Goal: Navigation & Orientation: Find specific page/section

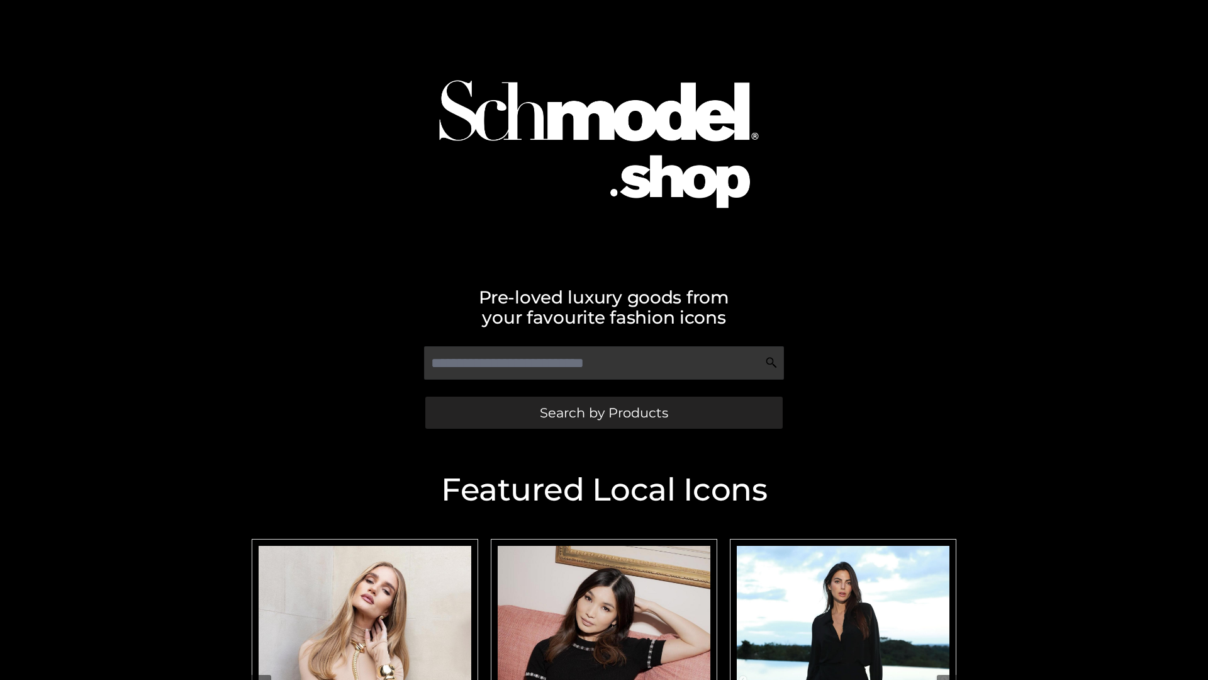
click at [604, 412] on span "Search by Products" at bounding box center [604, 412] width 128 height 13
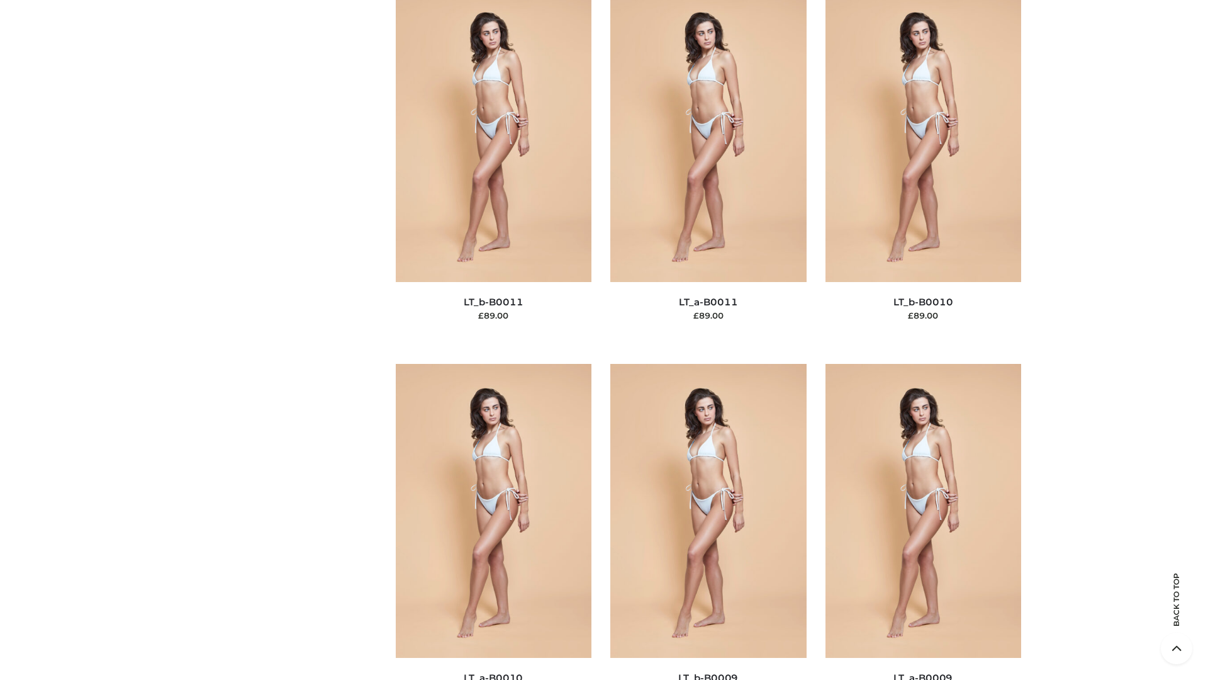
scroll to position [5653, 0]
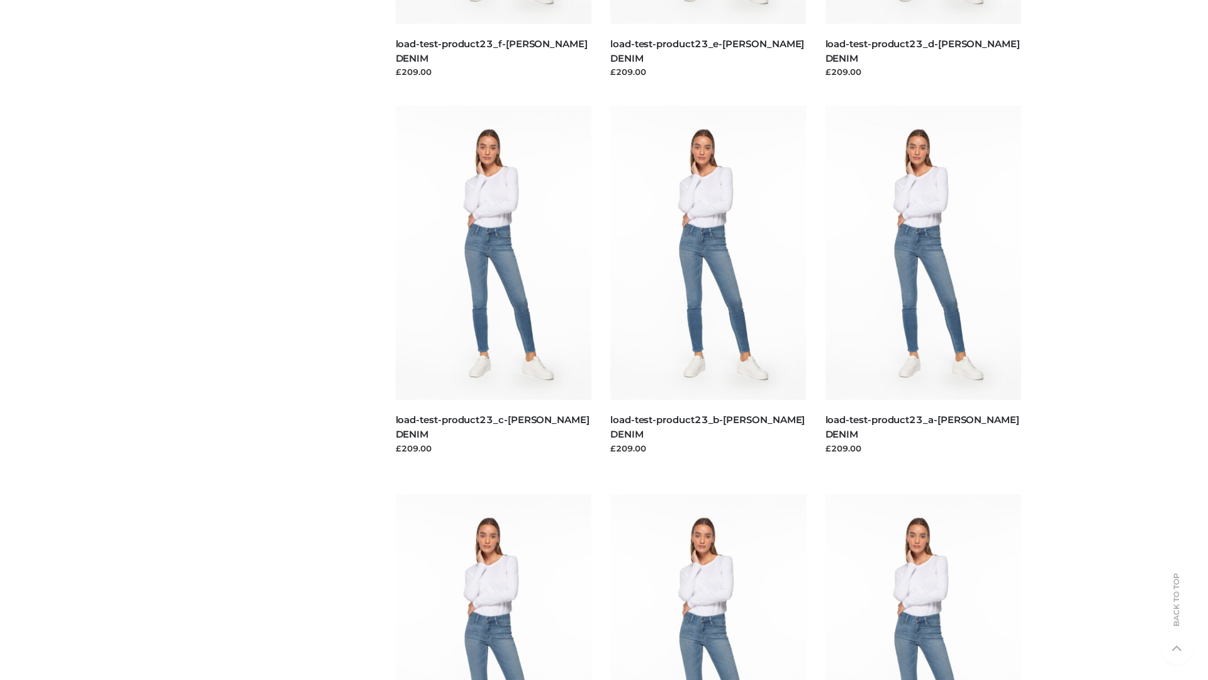
scroll to position [1104, 0]
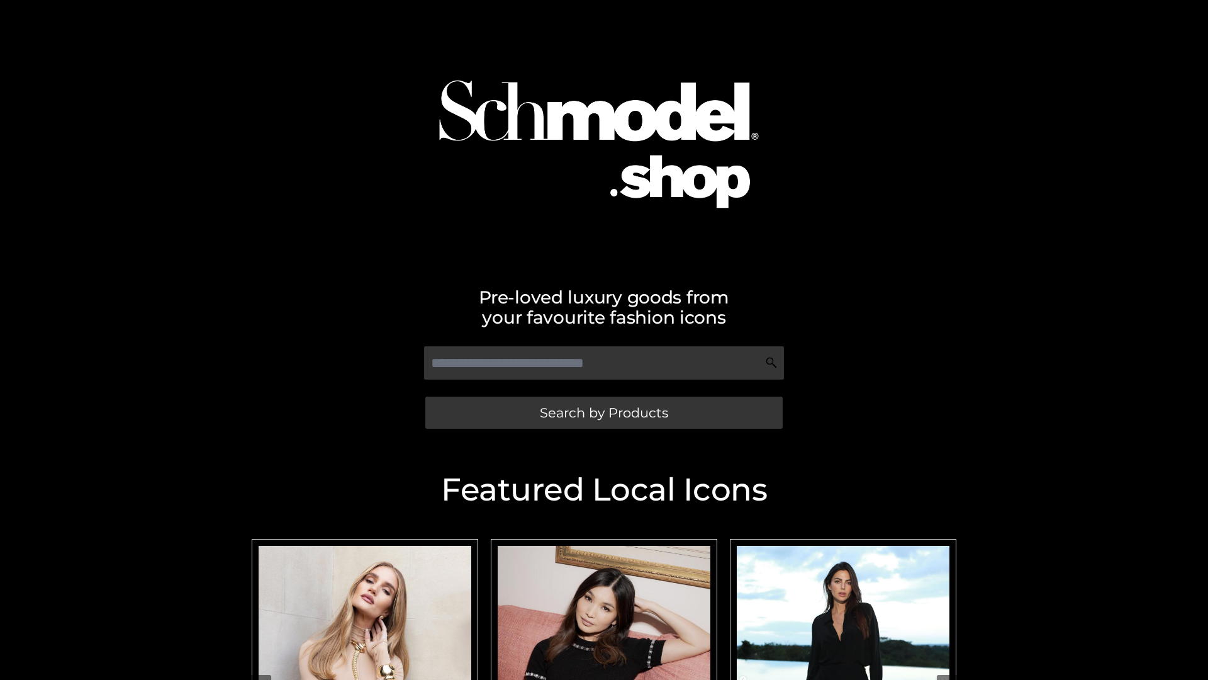
click at [604, 412] on span "Search by Products" at bounding box center [604, 412] width 128 height 13
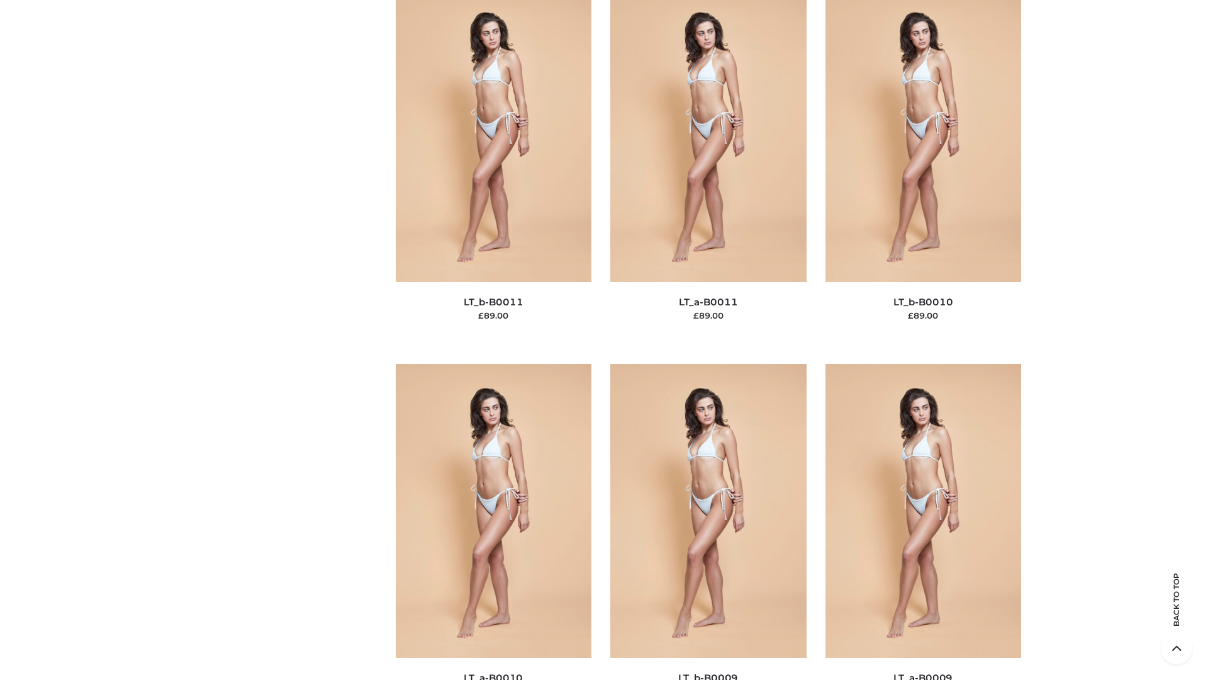
scroll to position [5653, 0]
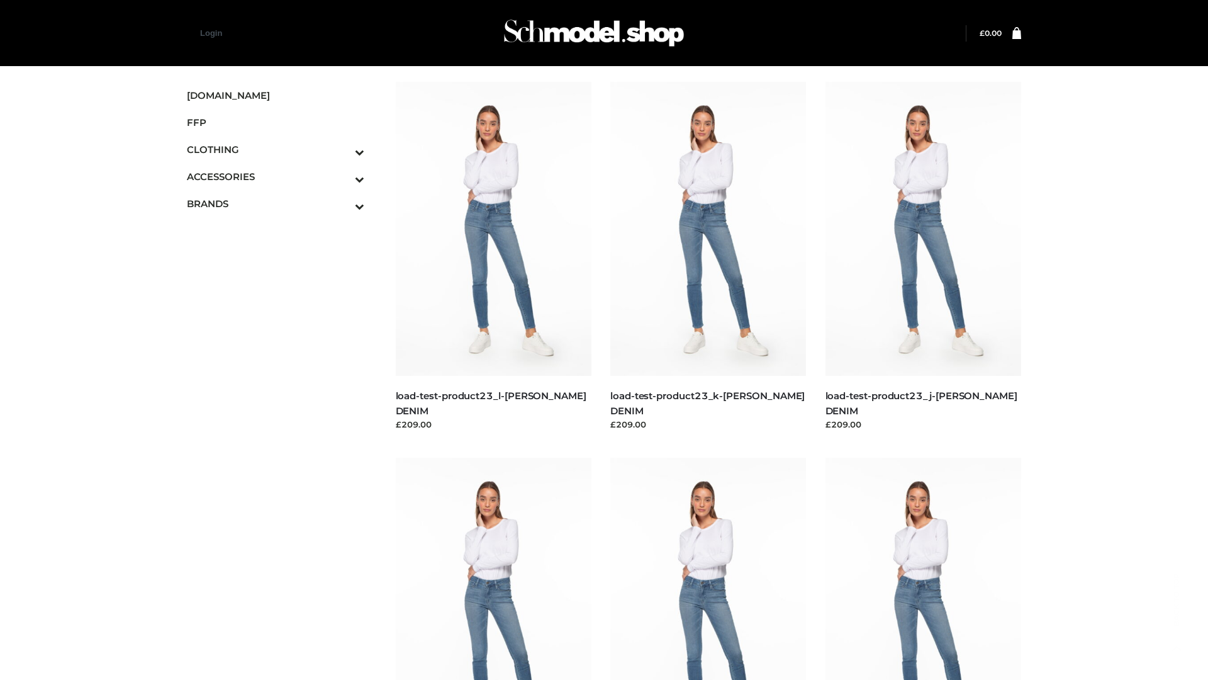
scroll to position [1104, 0]
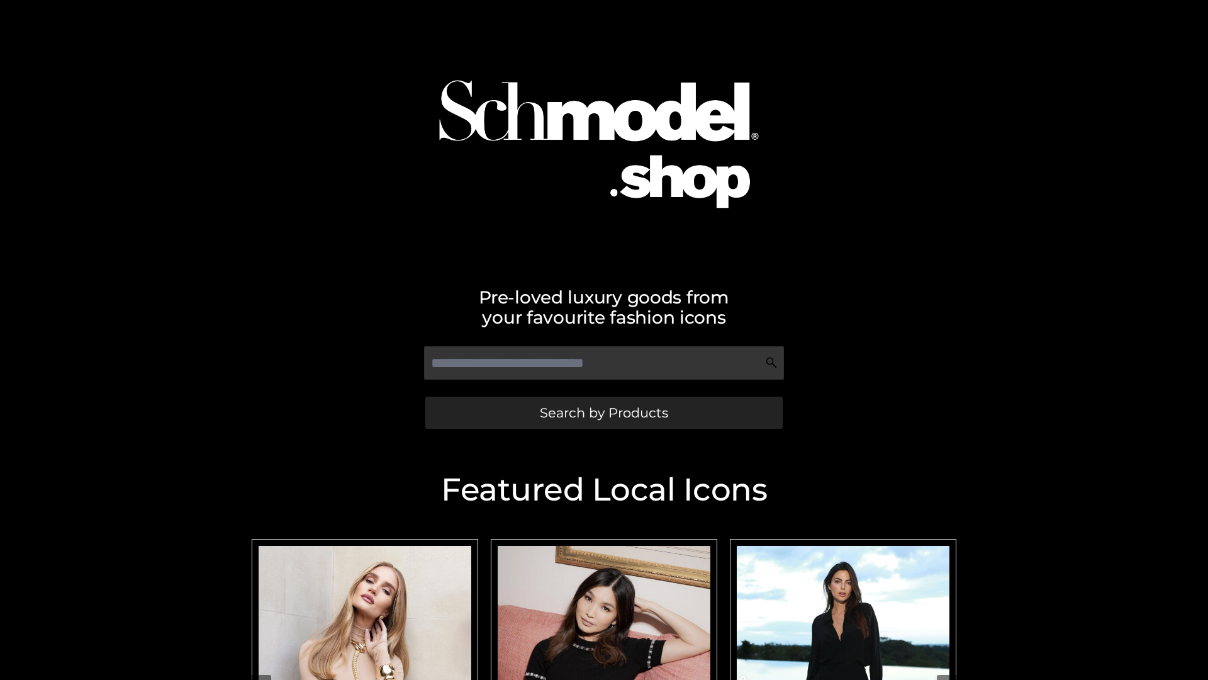
click at [604, 412] on span "Search by Products" at bounding box center [604, 412] width 128 height 13
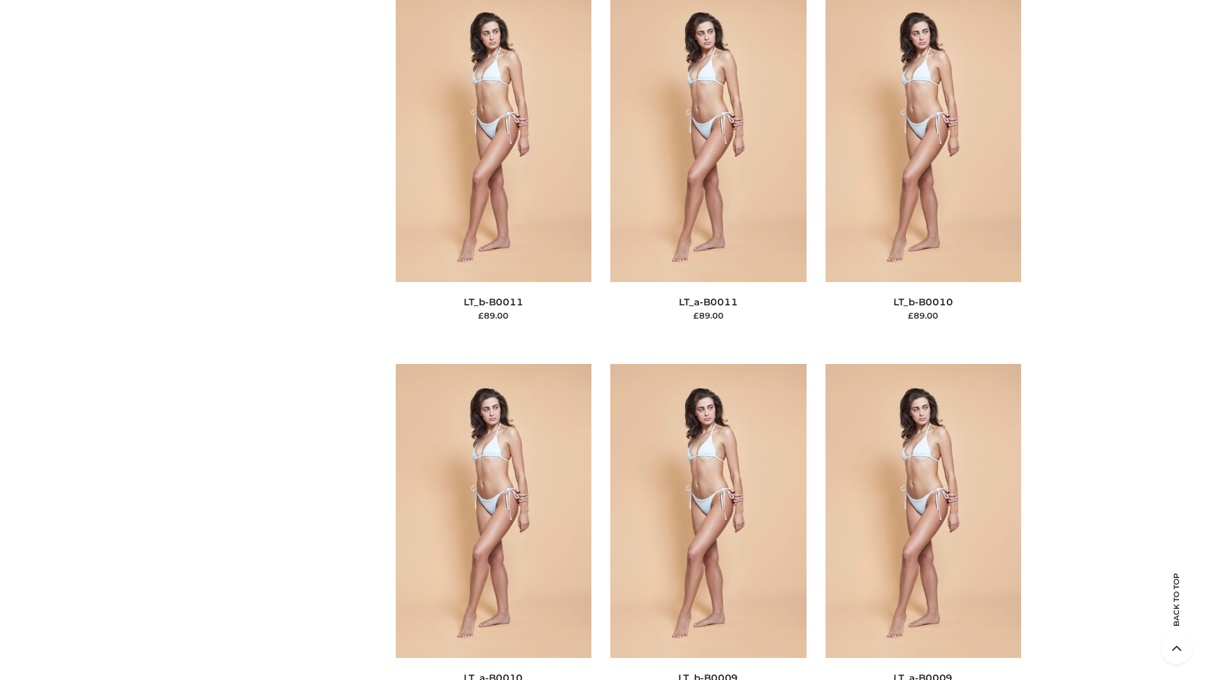
scroll to position [5653, 0]
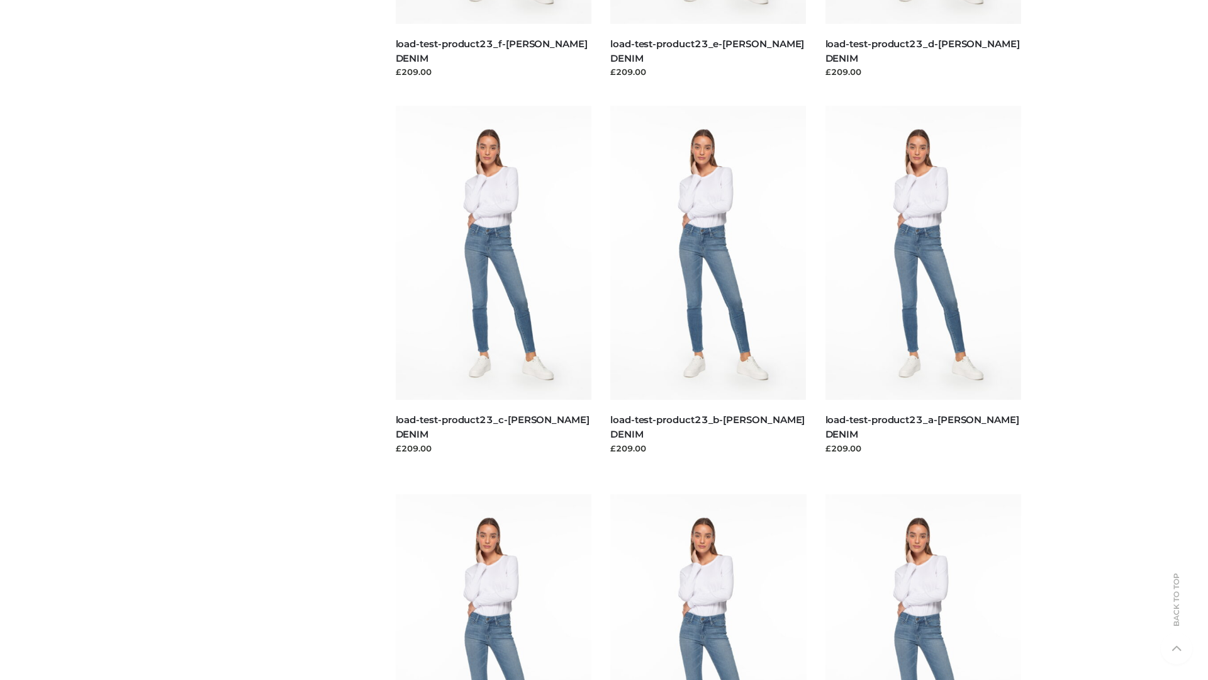
scroll to position [1104, 0]
